Goal: Check status: Check status

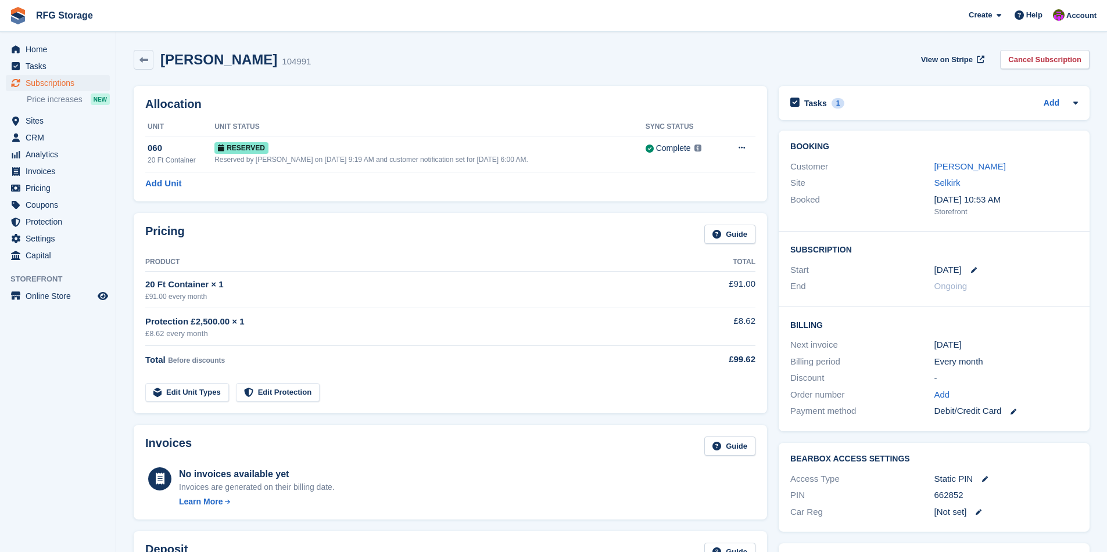
click at [26, 18] on img at bounding box center [17, 15] width 17 height 17
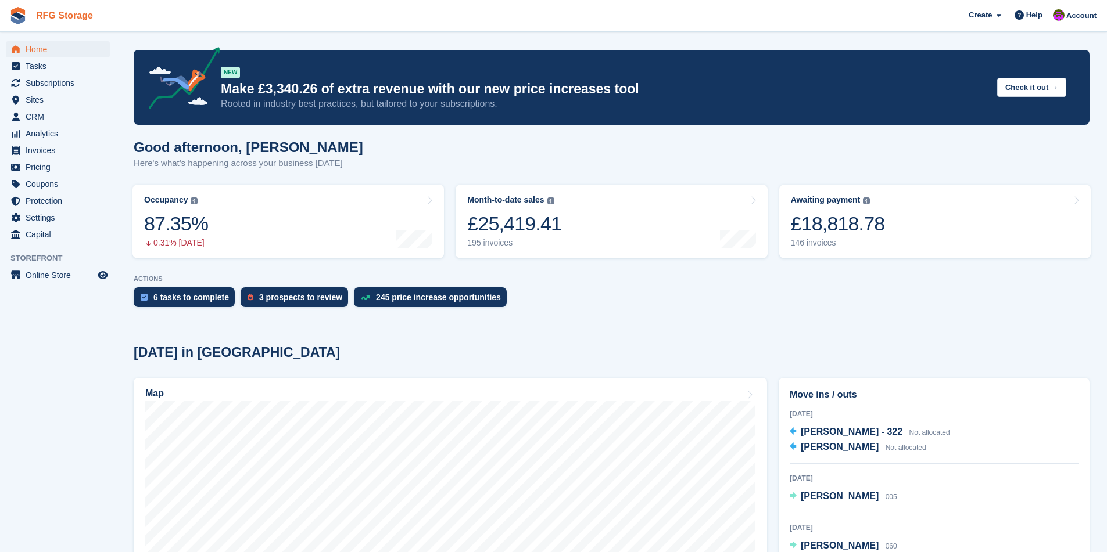
click at [35, 21] on link "RFG Storage" at bounding box center [64, 15] width 66 height 19
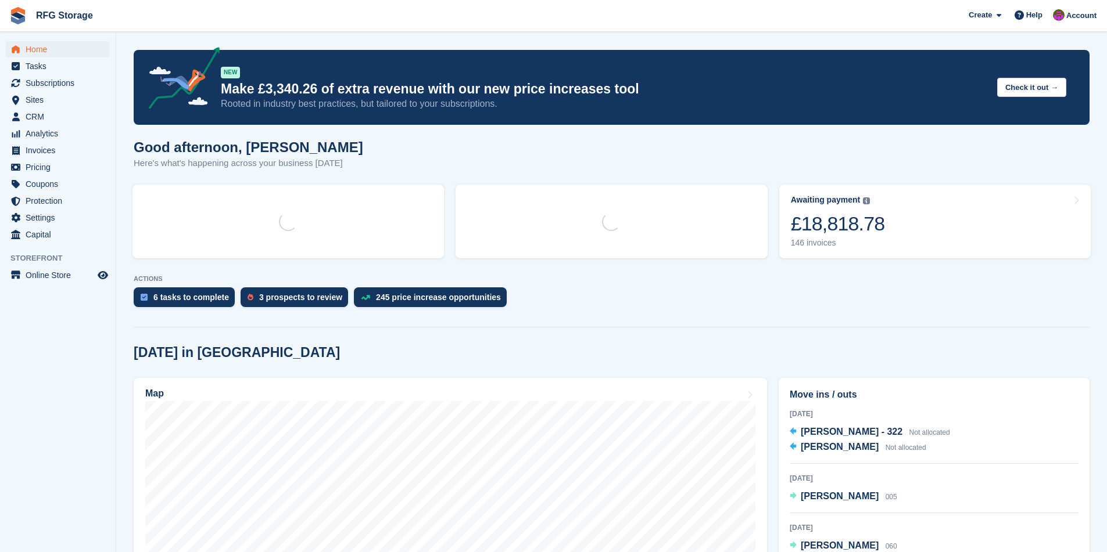
scroll to position [297, 0]
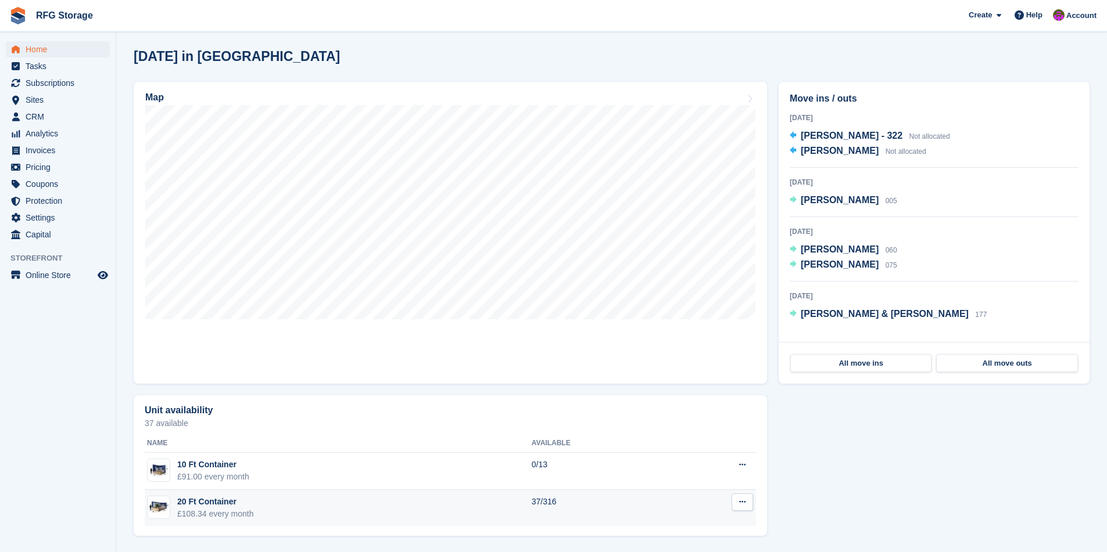
click at [266, 505] on td "20 Ft Container £108.34 every month" at bounding box center [338, 508] width 387 height 37
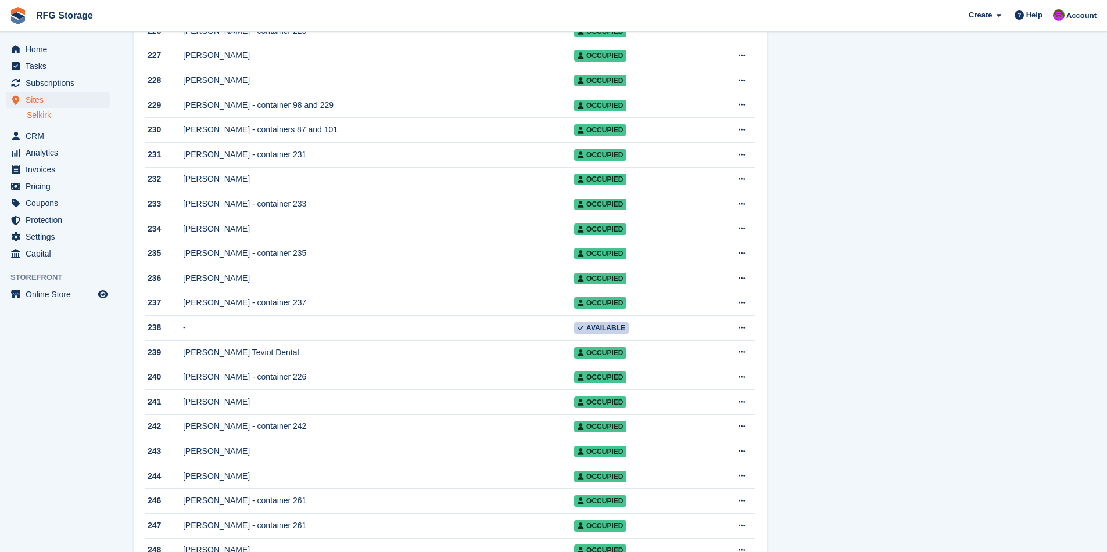
scroll to position [5981, 0]
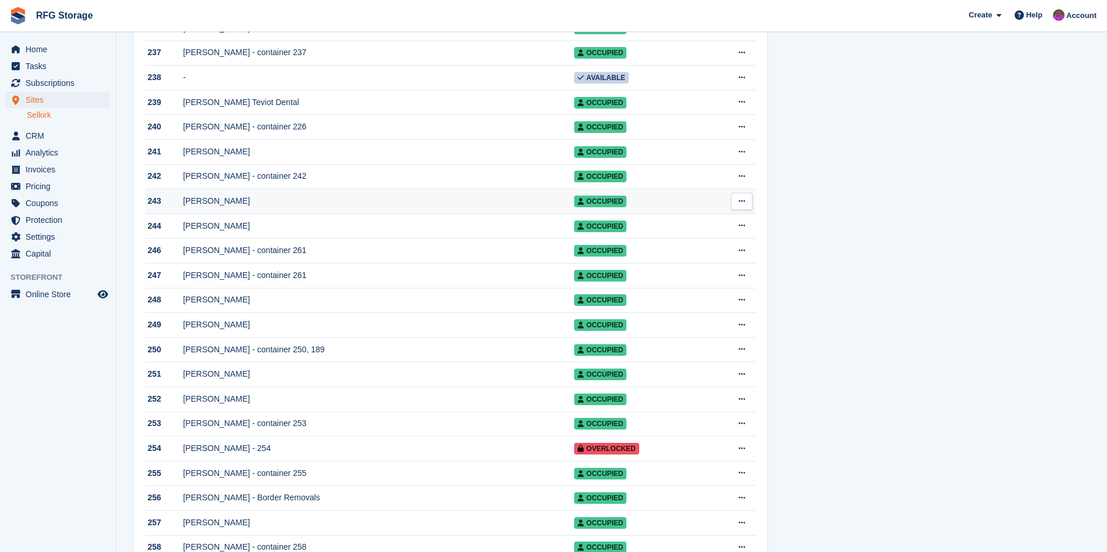
click at [226, 214] on td "[PERSON_NAME]" at bounding box center [378, 201] width 391 height 25
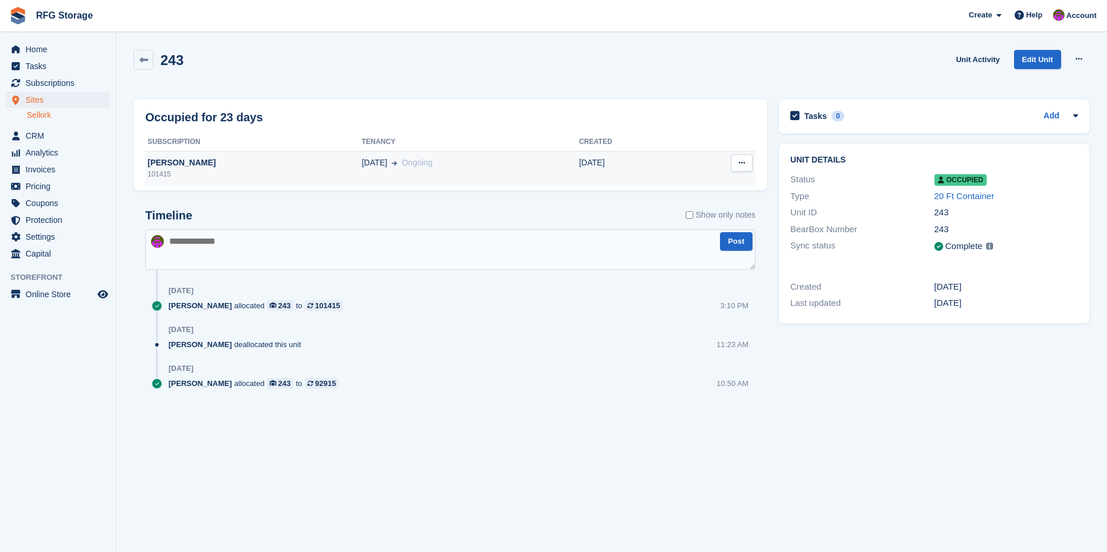
click at [401, 163] on span "Ongoing" at bounding box center [416, 162] width 31 height 9
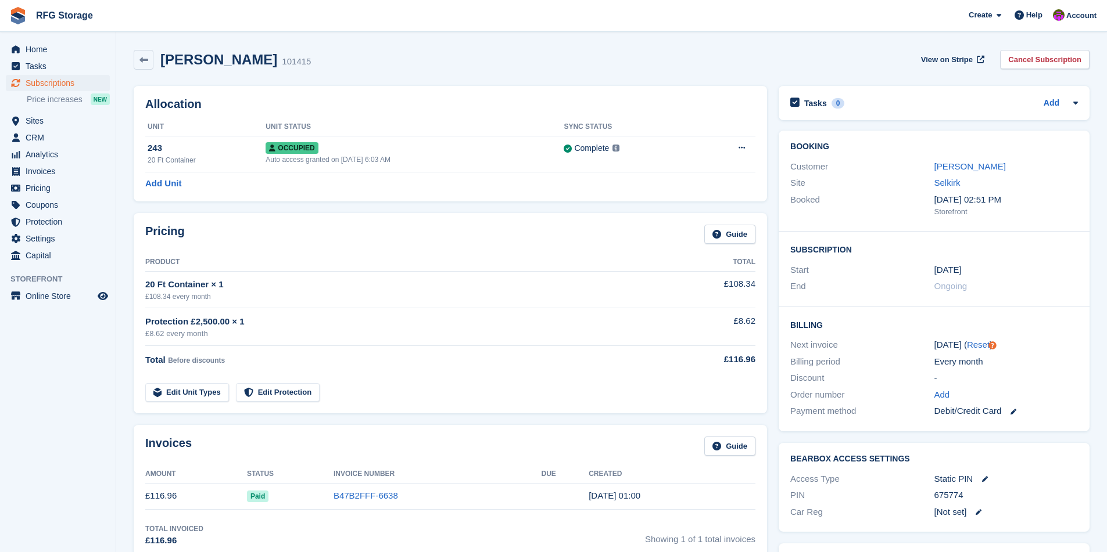
click at [131, 62] on div "Ken Hosking 101415 View on Stripe Cancel Subscription" at bounding box center [611, 62] width 967 height 36
click at [140, 63] on icon at bounding box center [143, 60] width 9 height 9
